Goal: Task Accomplishment & Management: Manage account settings

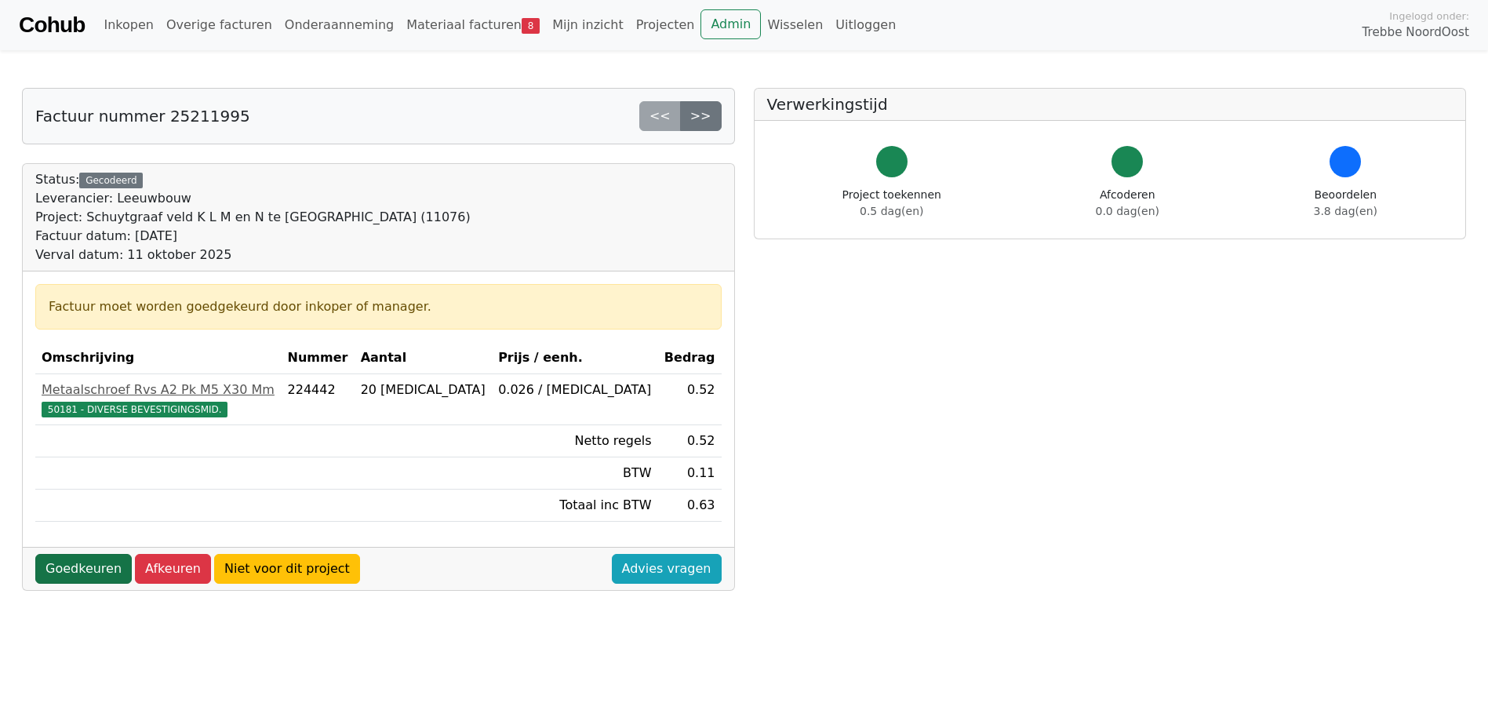
click at [97, 566] on link "Goedkeuren" at bounding box center [83, 569] width 96 height 30
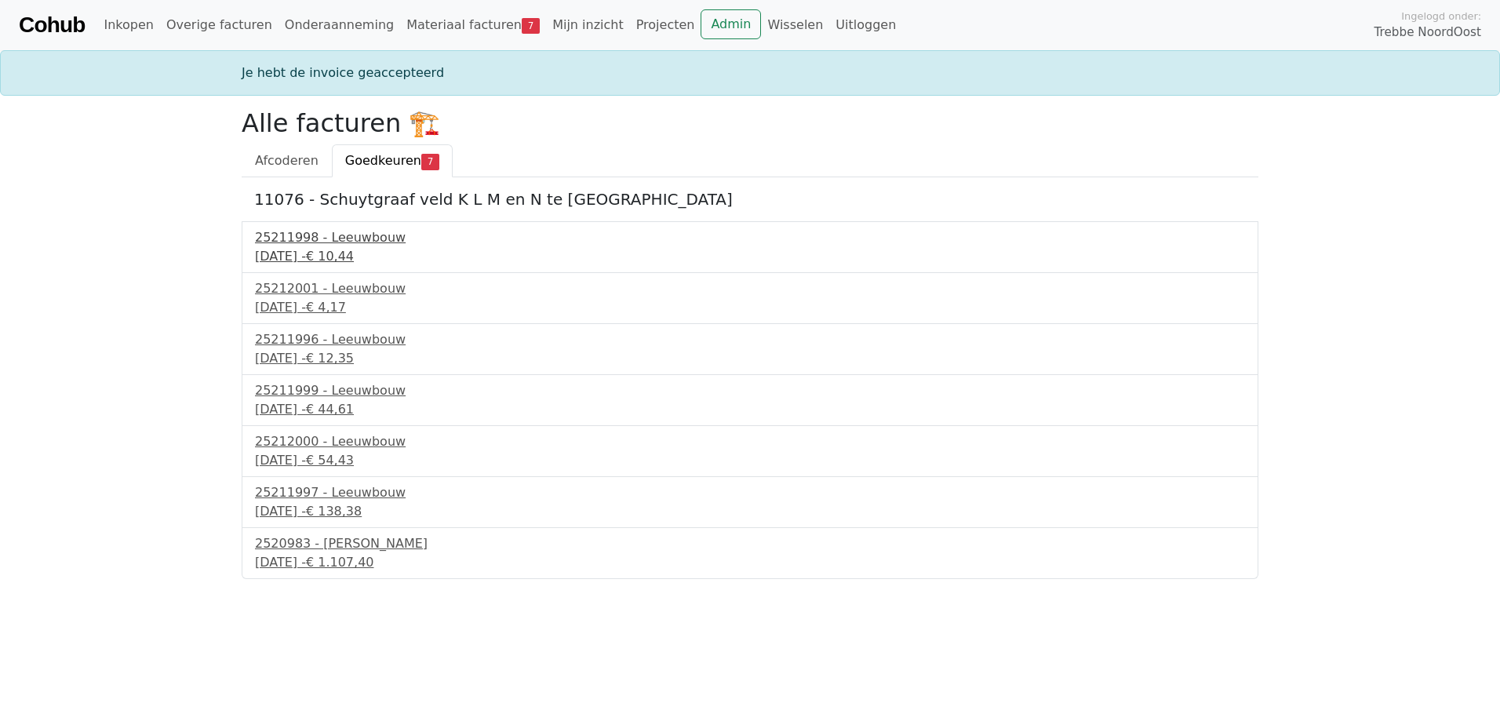
click at [322, 242] on div "25211998 - Leeuwbouw" at bounding box center [750, 237] width 990 height 19
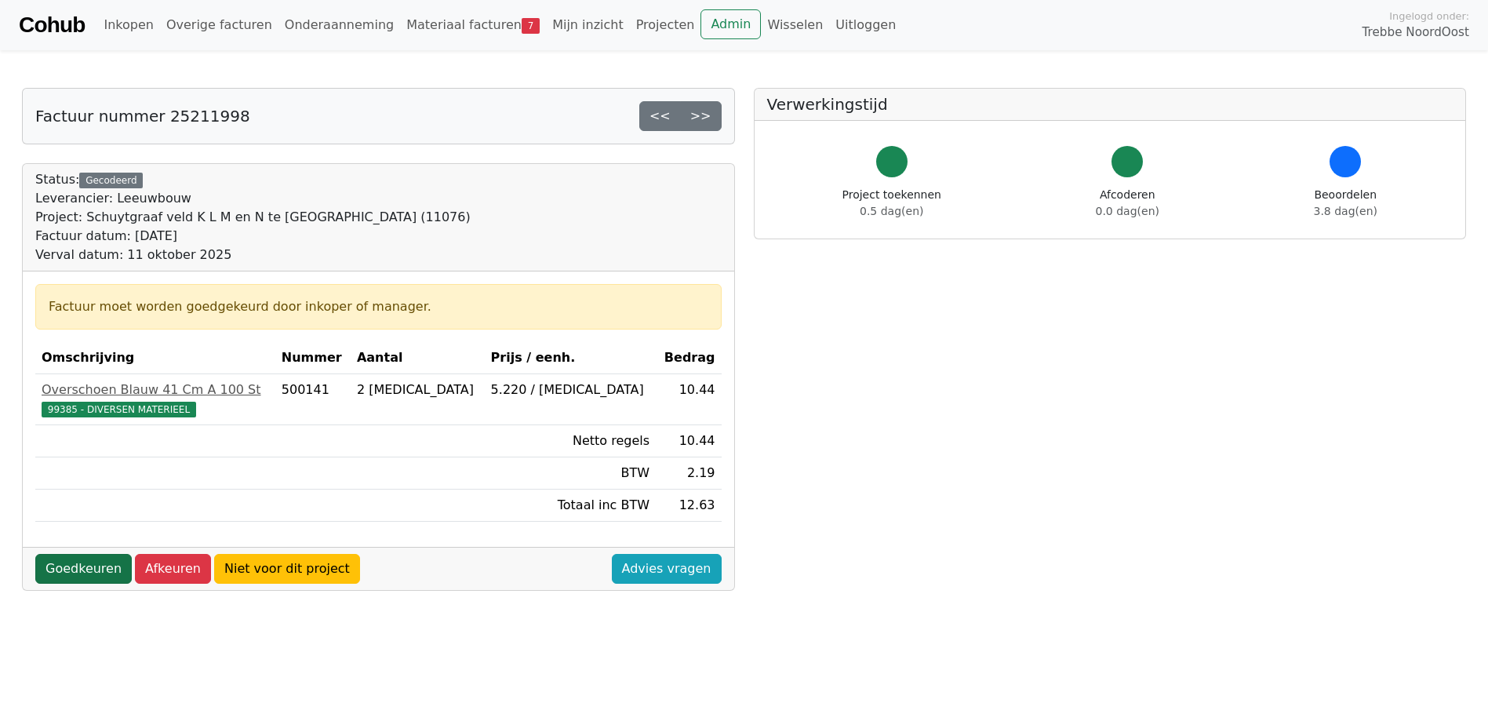
click at [96, 575] on link "Goedkeuren" at bounding box center [83, 569] width 96 height 30
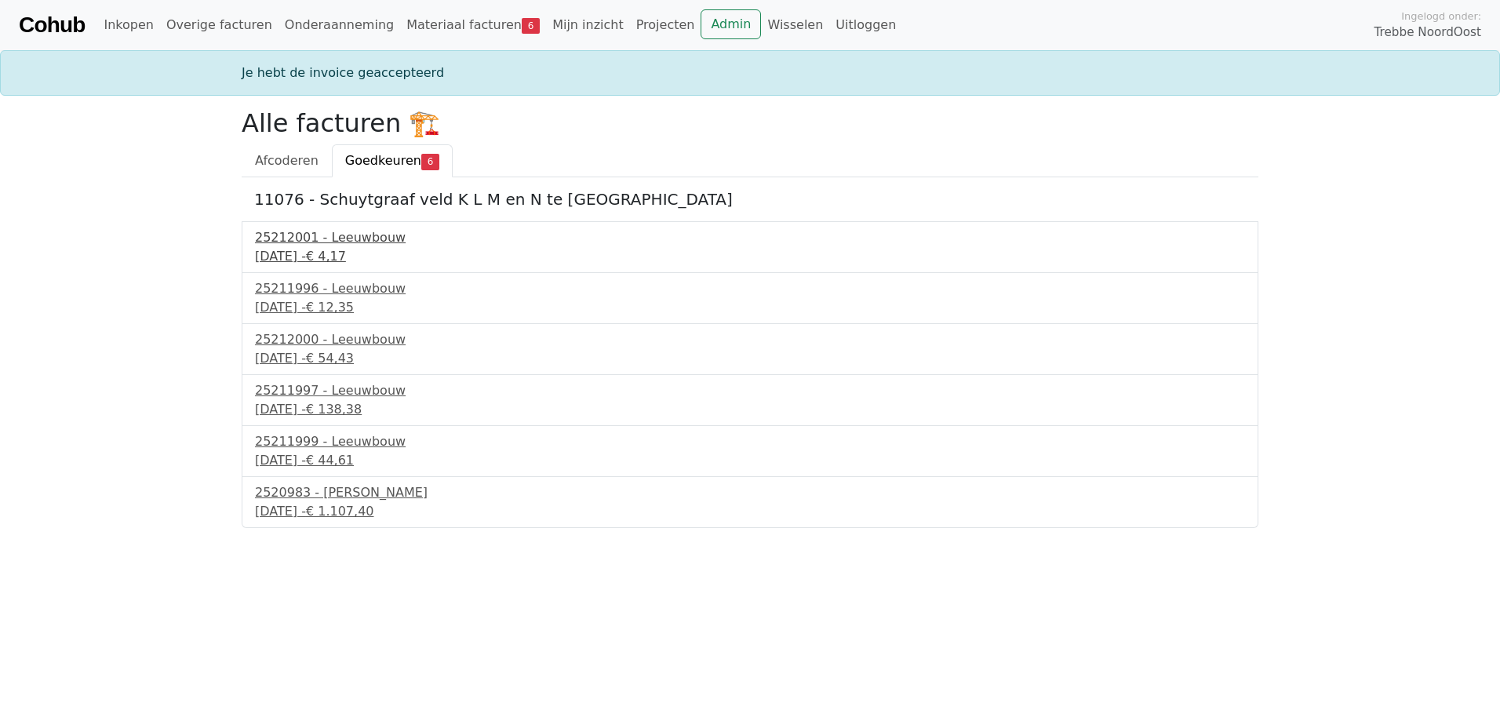
click at [384, 245] on div "25212001 - Leeuwbouw" at bounding box center [750, 237] width 990 height 19
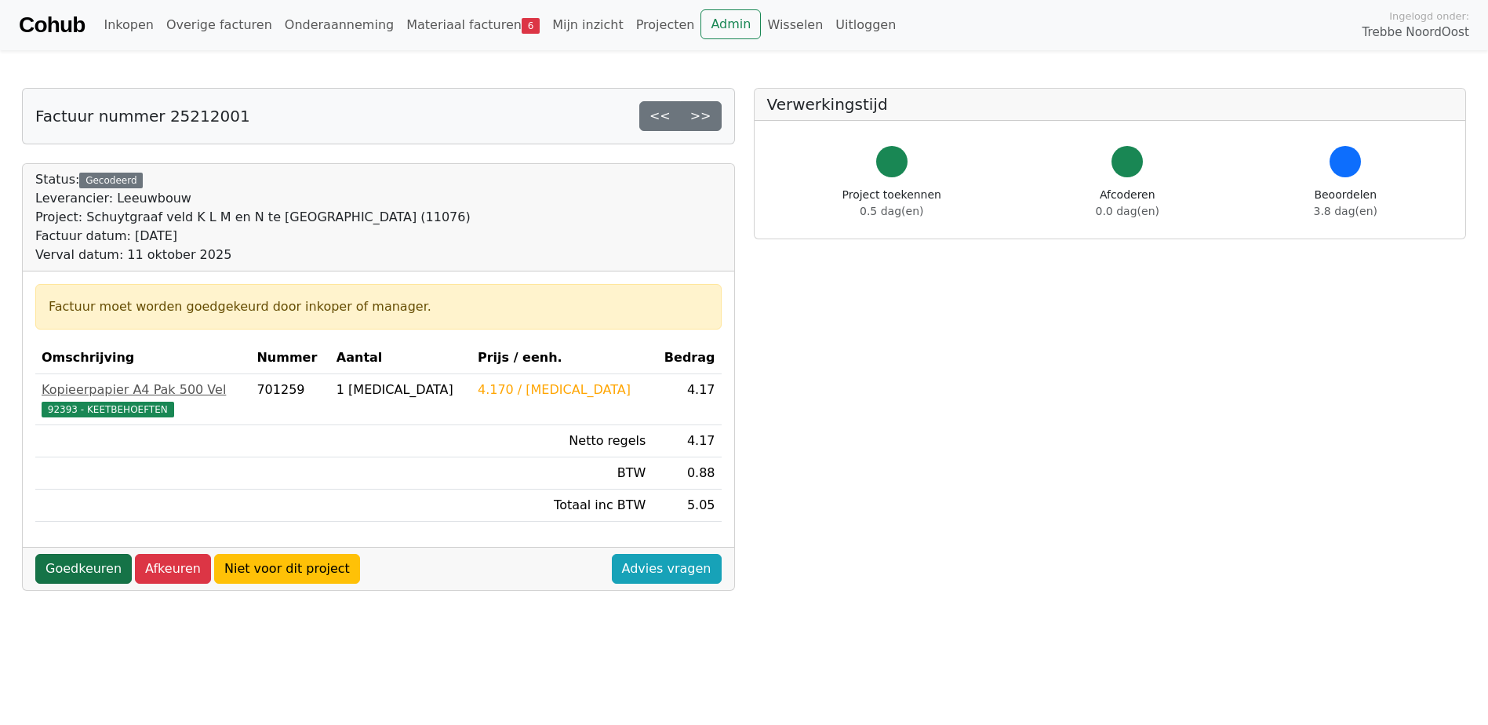
click at [94, 570] on link "Goedkeuren" at bounding box center [83, 569] width 96 height 30
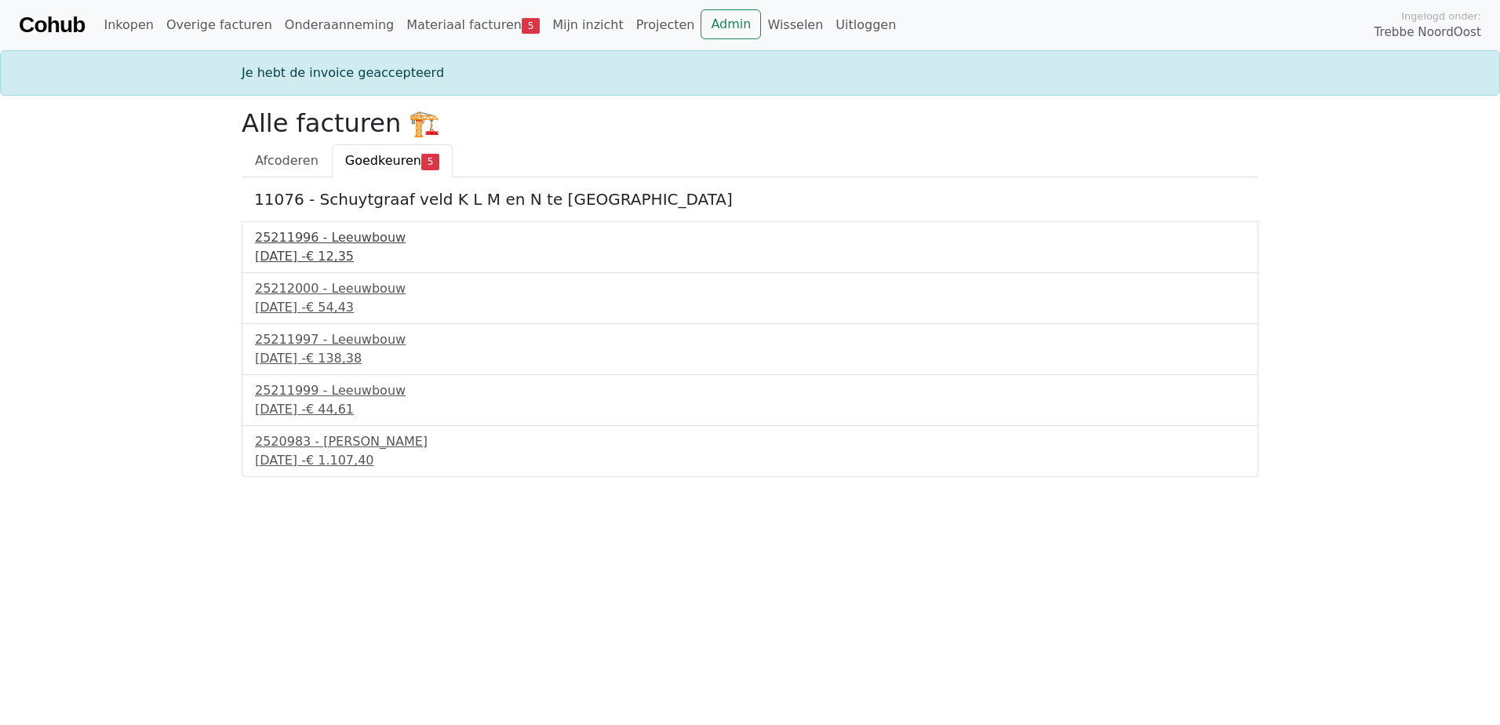
click at [304, 253] on div "11 september 2025 - € 12,35" at bounding box center [750, 256] width 990 height 19
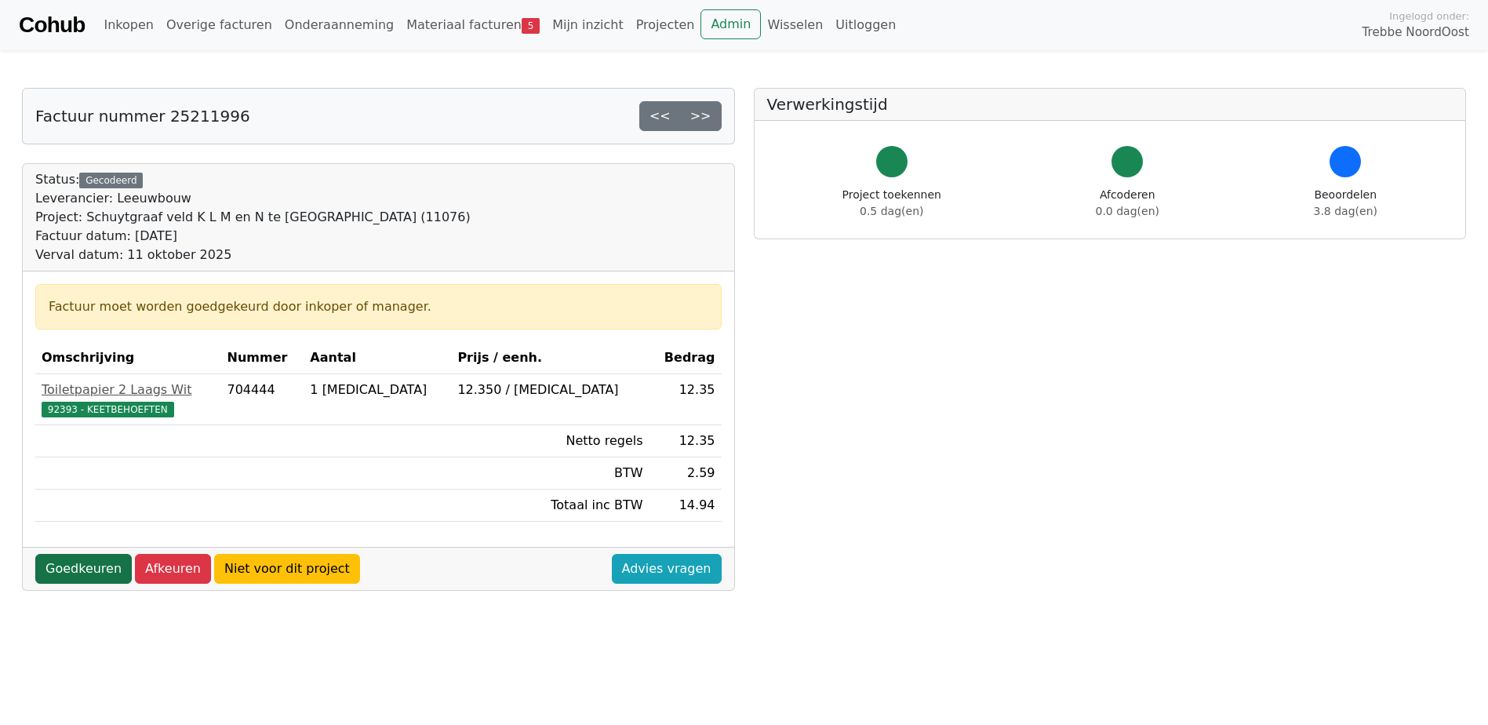
click at [90, 570] on link "Goedkeuren" at bounding box center [83, 569] width 96 height 30
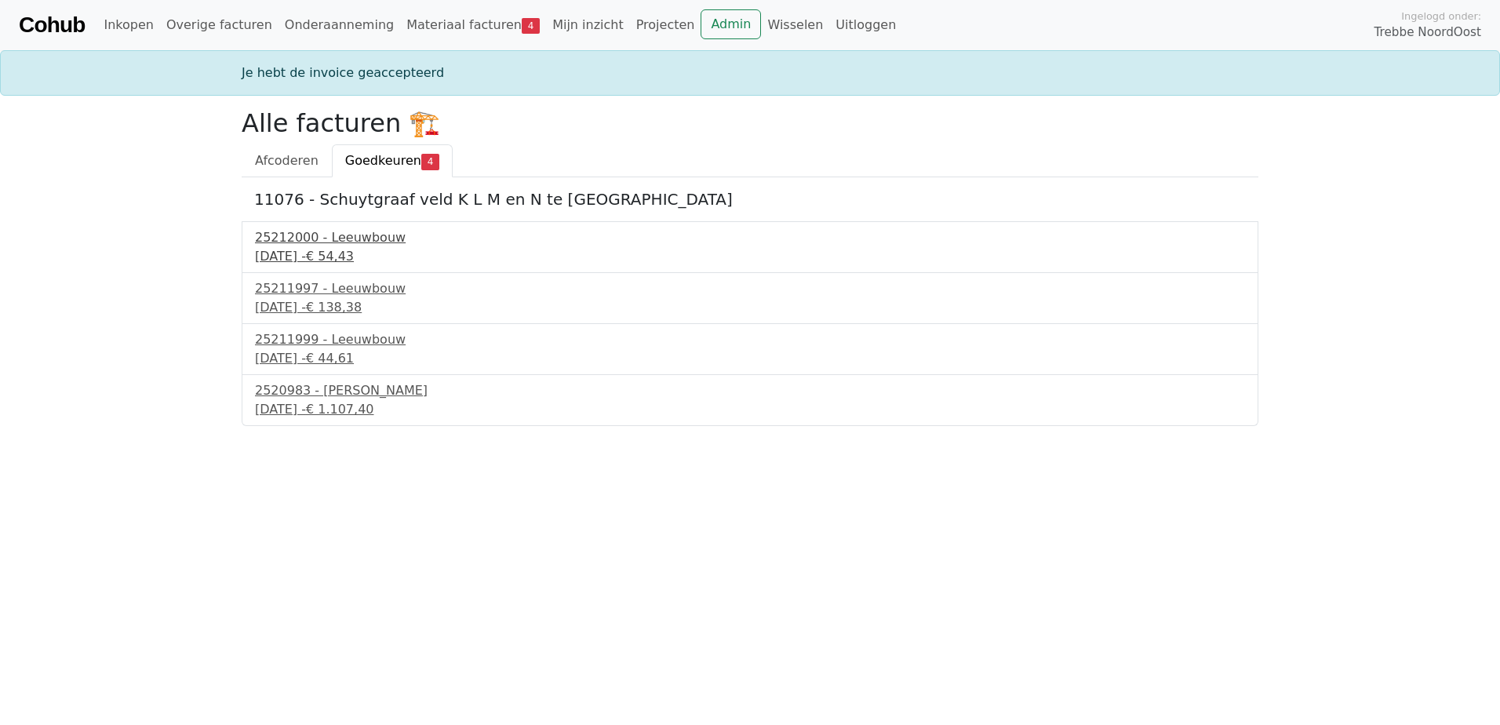
click at [337, 242] on div "25212000 - Leeuwbouw" at bounding box center [750, 237] width 990 height 19
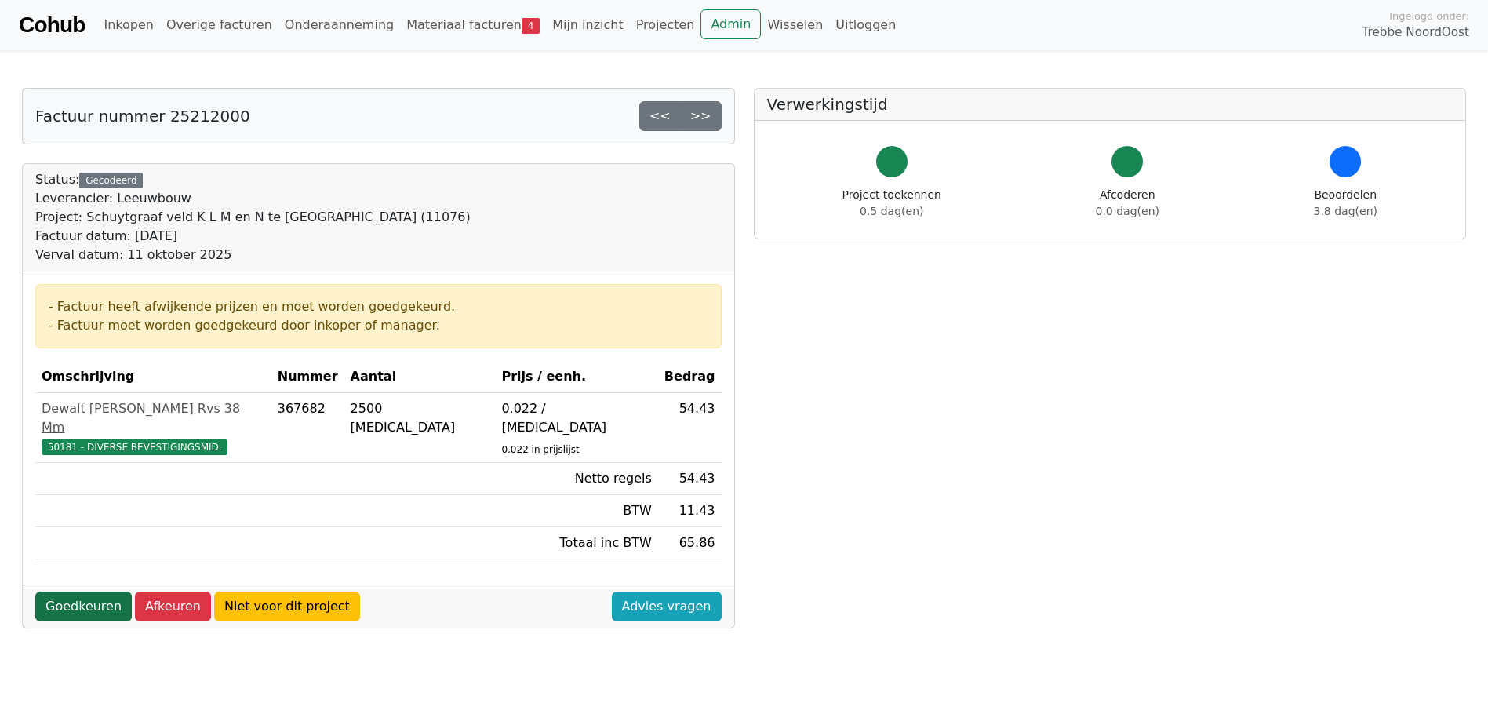
click at [93, 595] on link "Goedkeuren" at bounding box center [83, 607] width 96 height 30
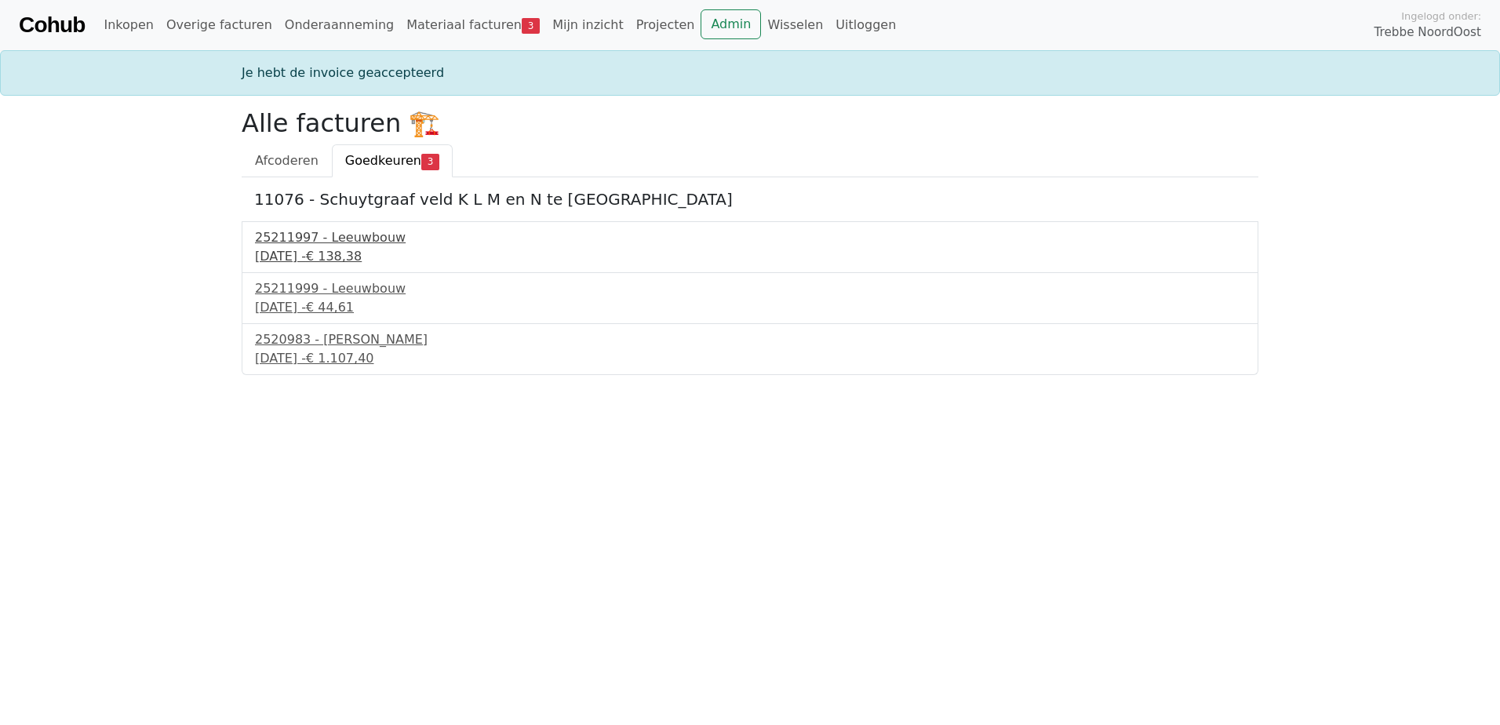
click at [362, 252] on span "€ 138,38" at bounding box center [334, 256] width 56 height 15
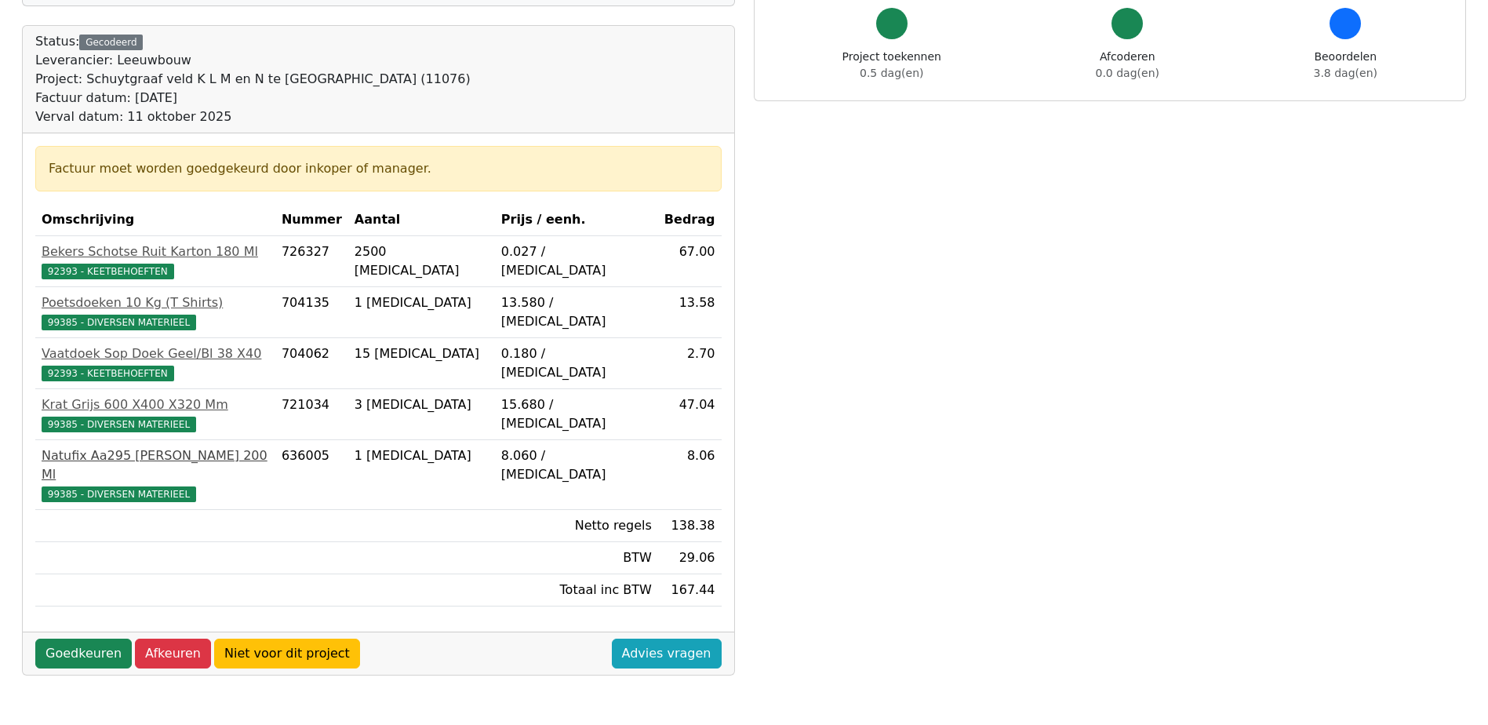
scroll to position [157, 0]
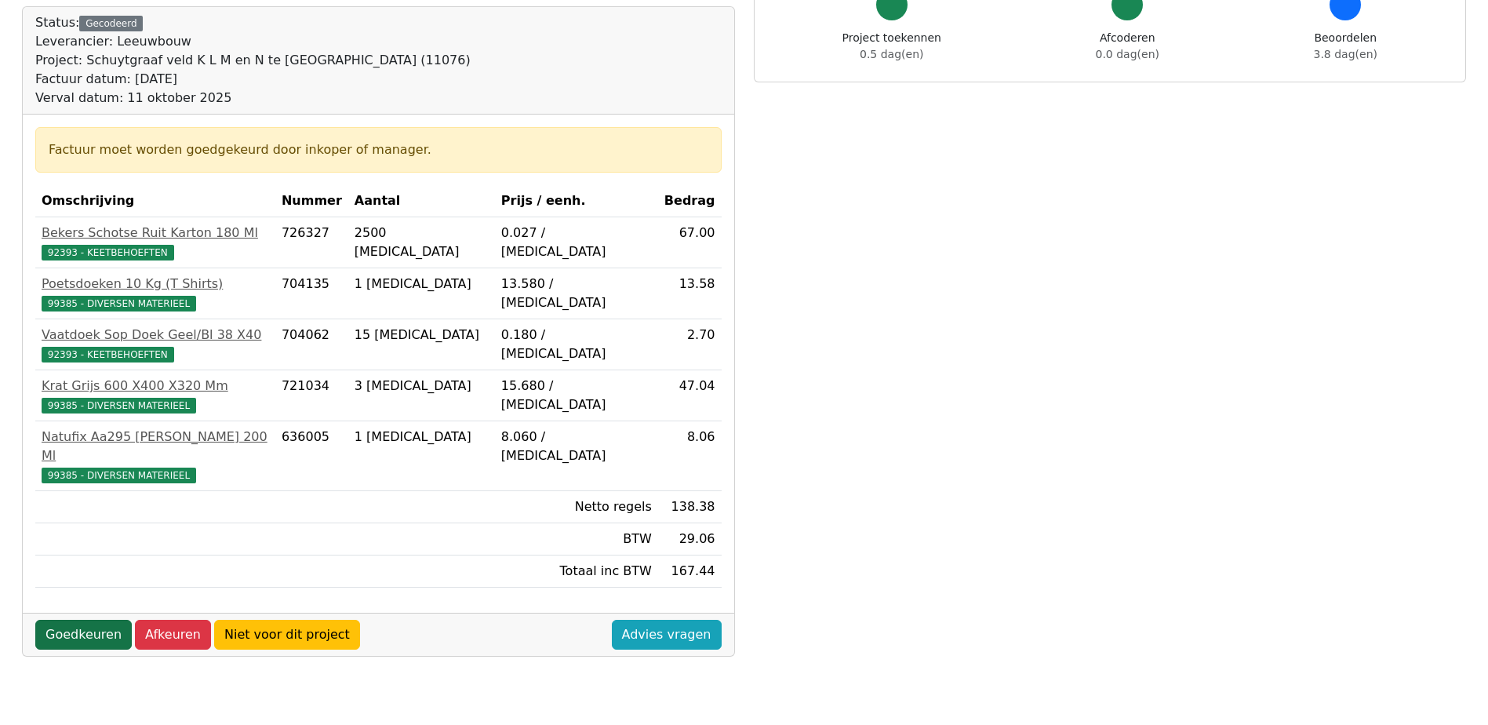
click at [91, 621] on link "Goedkeuren" at bounding box center [83, 635] width 96 height 30
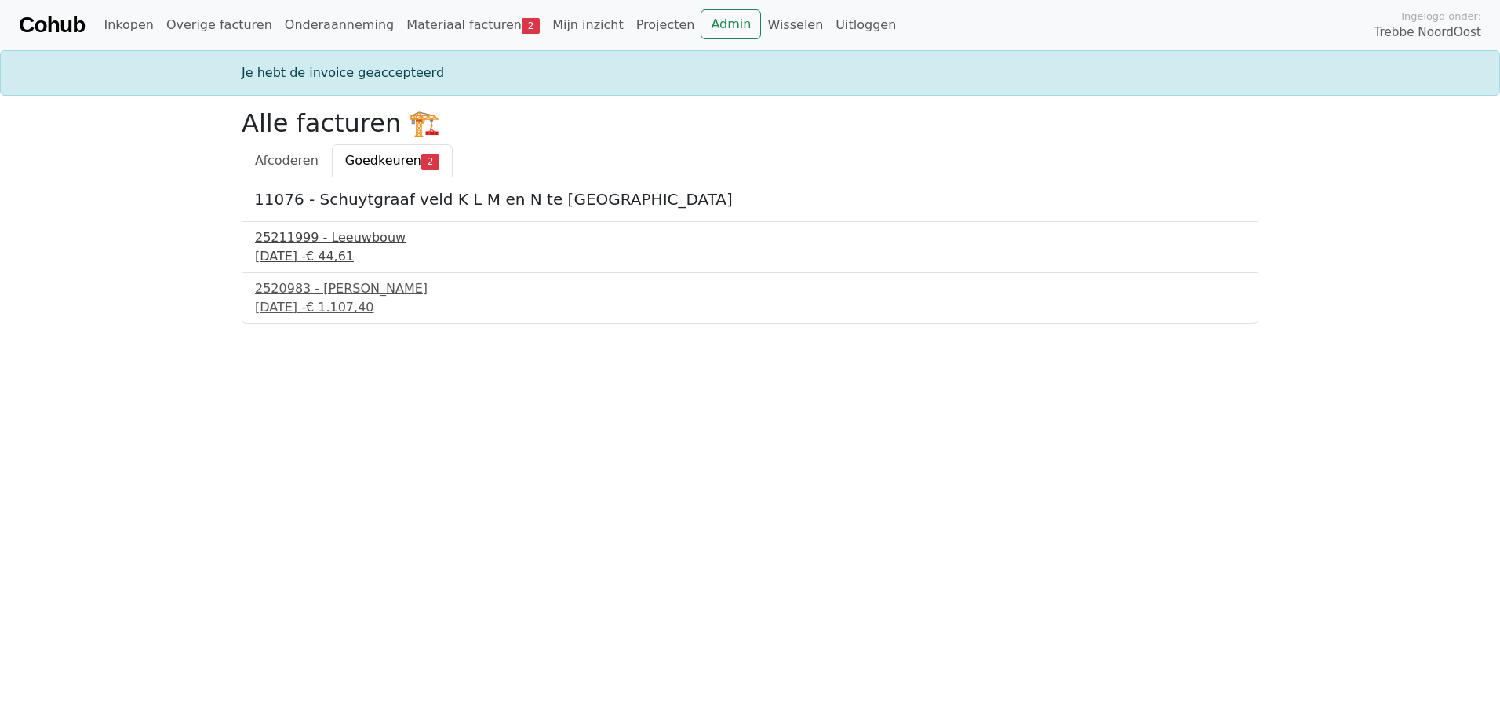
click at [359, 250] on div "11 september 2025 - € 44,61" at bounding box center [750, 256] width 990 height 19
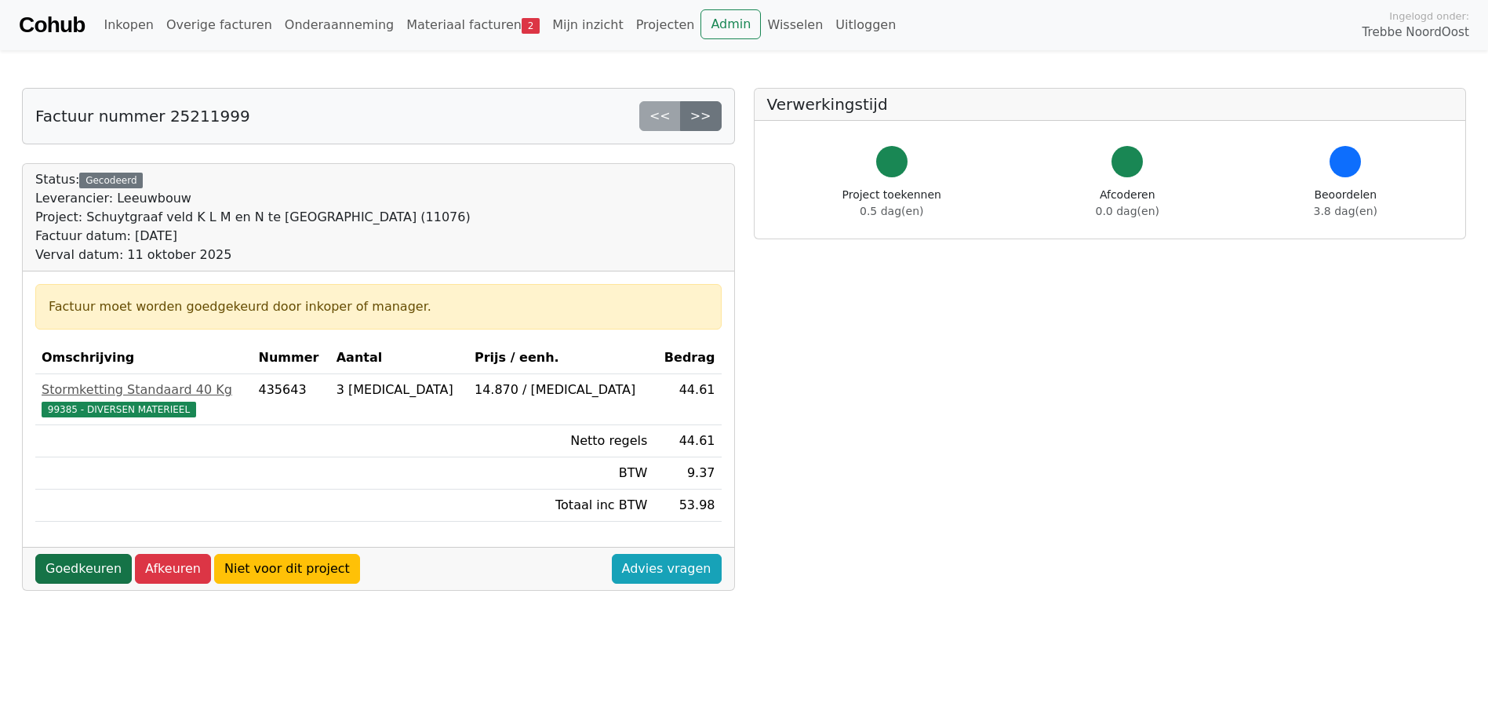
click at [87, 568] on link "Goedkeuren" at bounding box center [83, 569] width 96 height 30
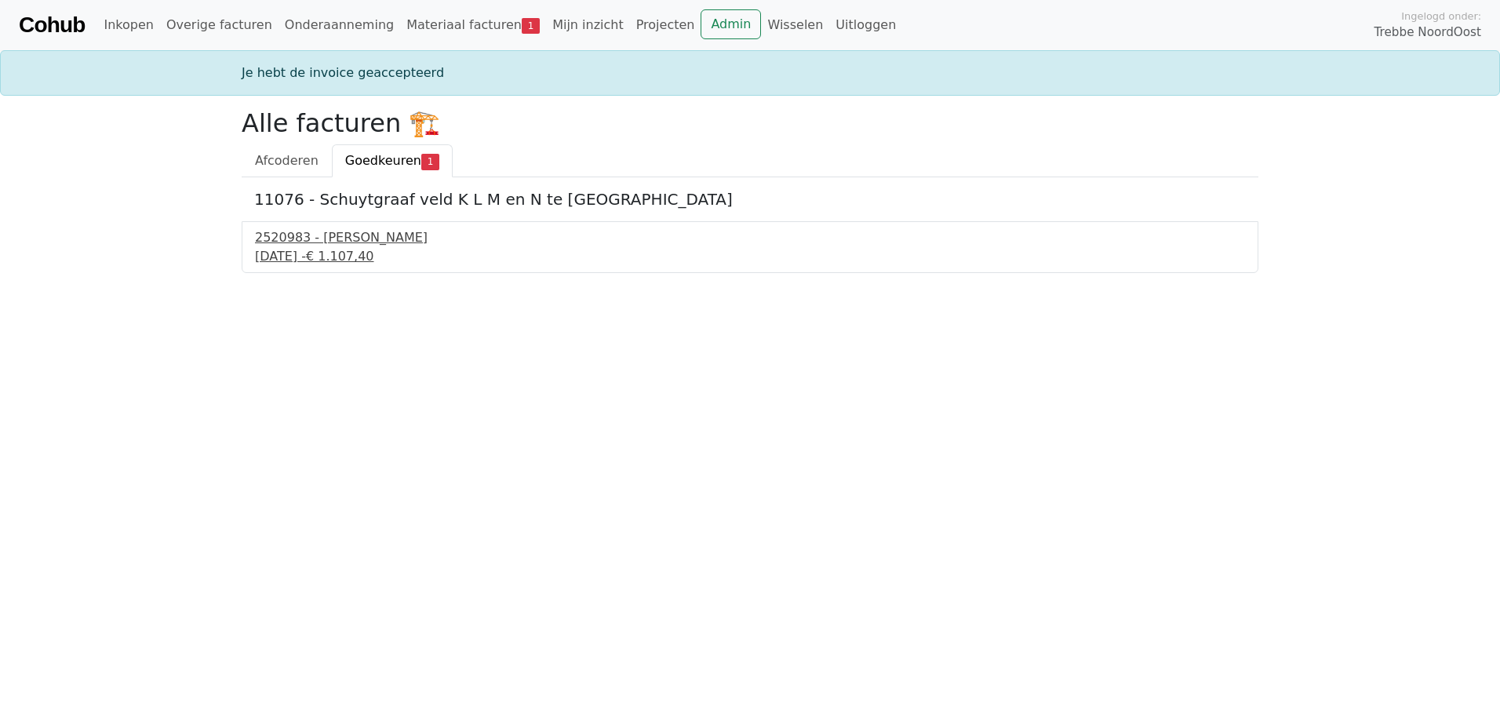
click at [301, 234] on div "2520983 - [PERSON_NAME]" at bounding box center [750, 237] width 990 height 19
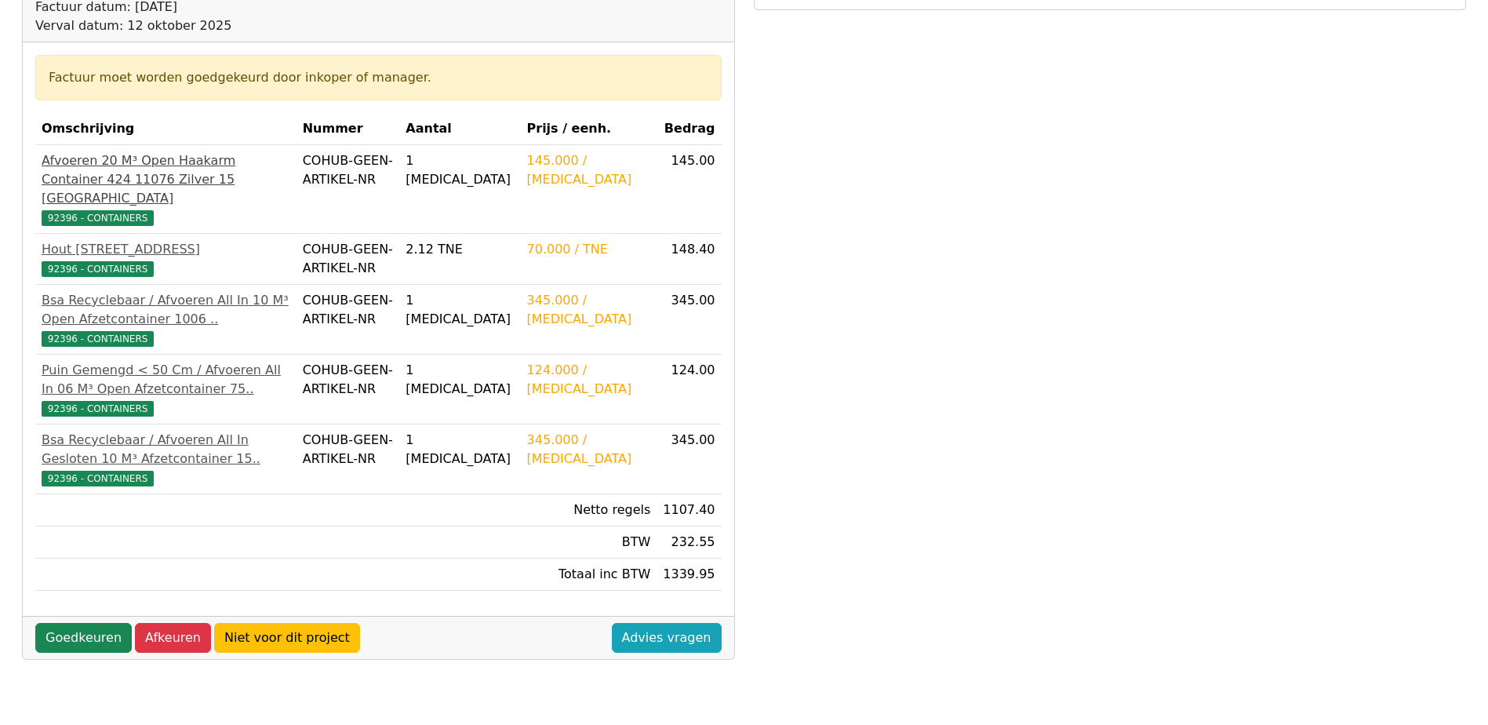
scroll to position [235, 0]
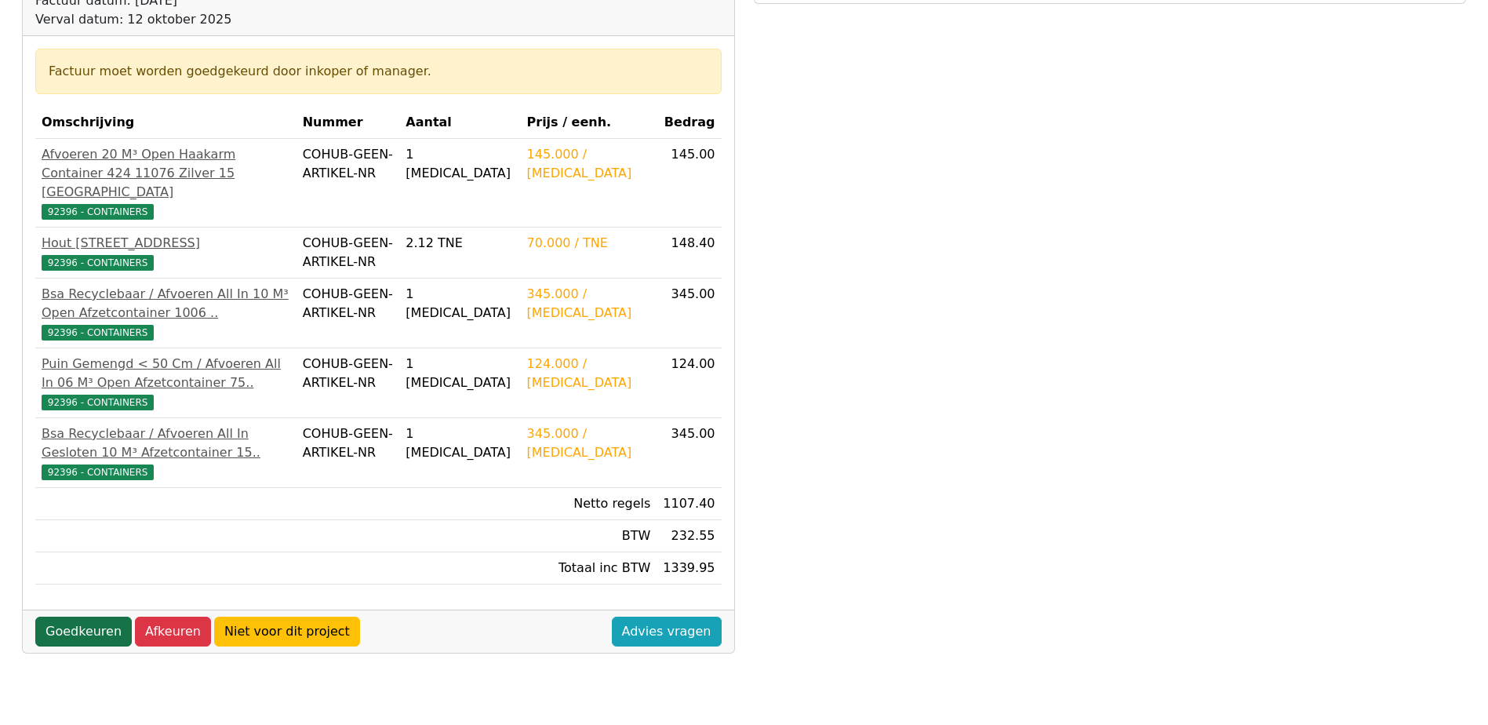
click at [90, 638] on link "Goedkeuren" at bounding box center [83, 632] width 96 height 30
